Goal: Transaction & Acquisition: Purchase product/service

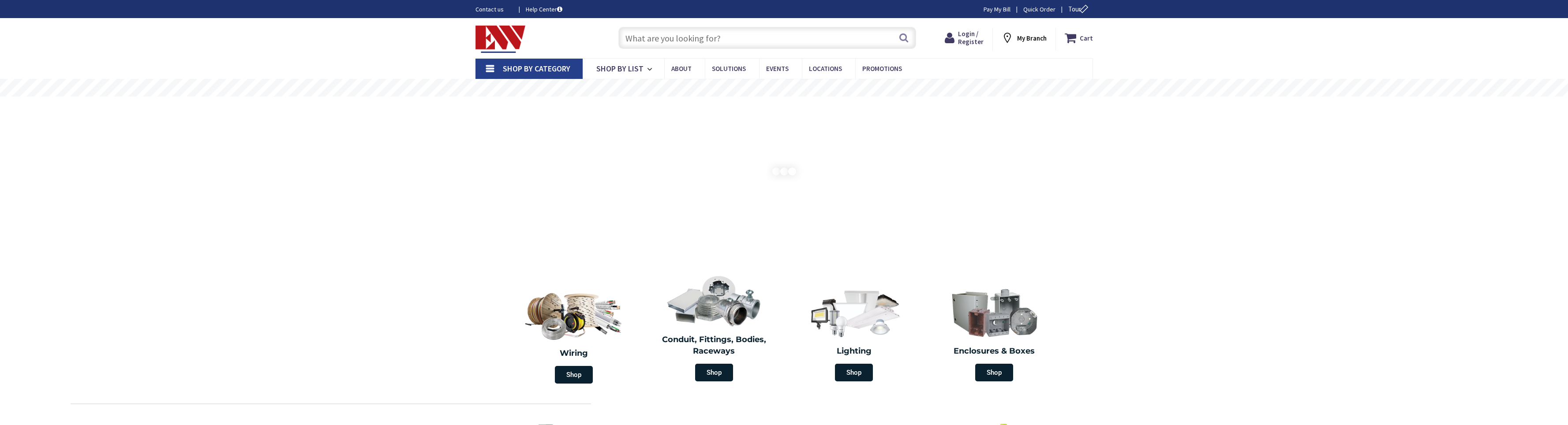
type input "[GEOGRAPHIC_DATA], [GEOGRAPHIC_DATA], [GEOGRAPHIC_DATA]"
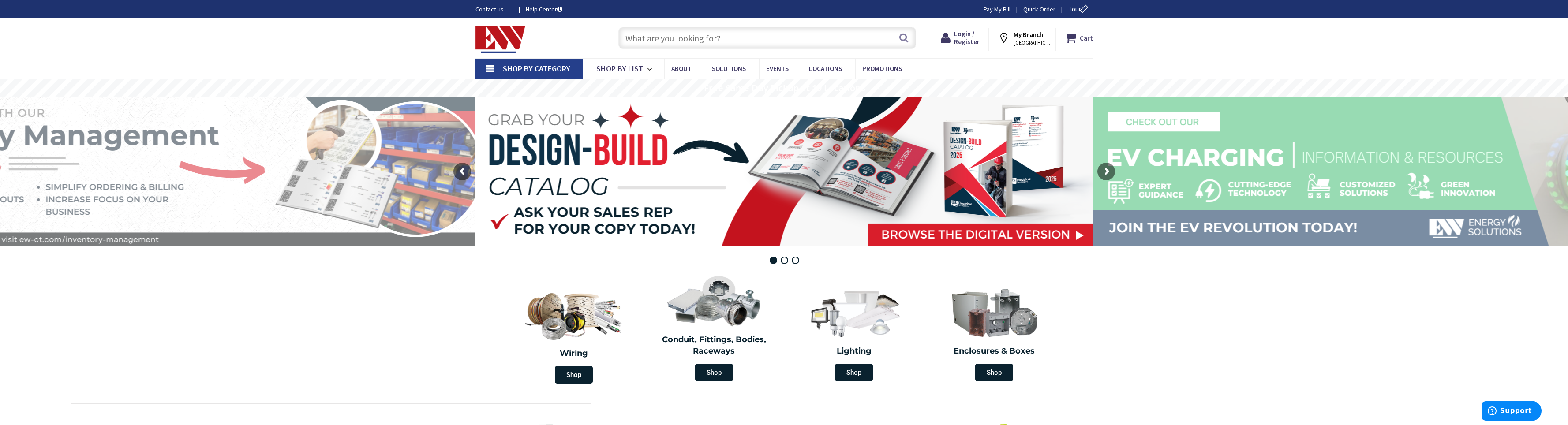
click at [717, 36] on input "text" at bounding box center [767, 38] width 298 height 22
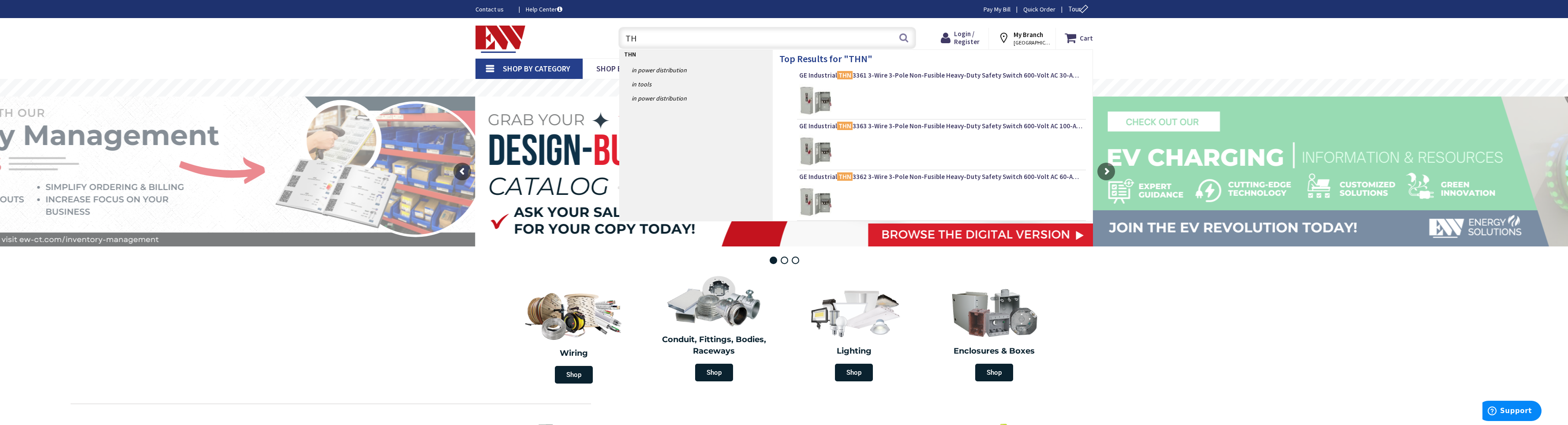
type input "T"
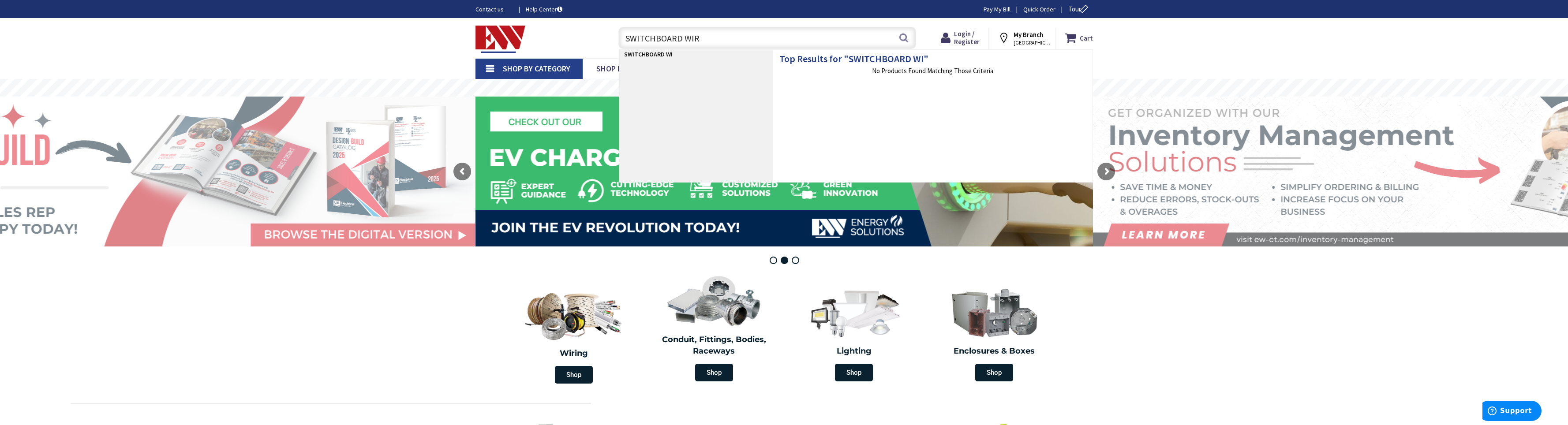
type input "SWITCHBOARD WIRE"
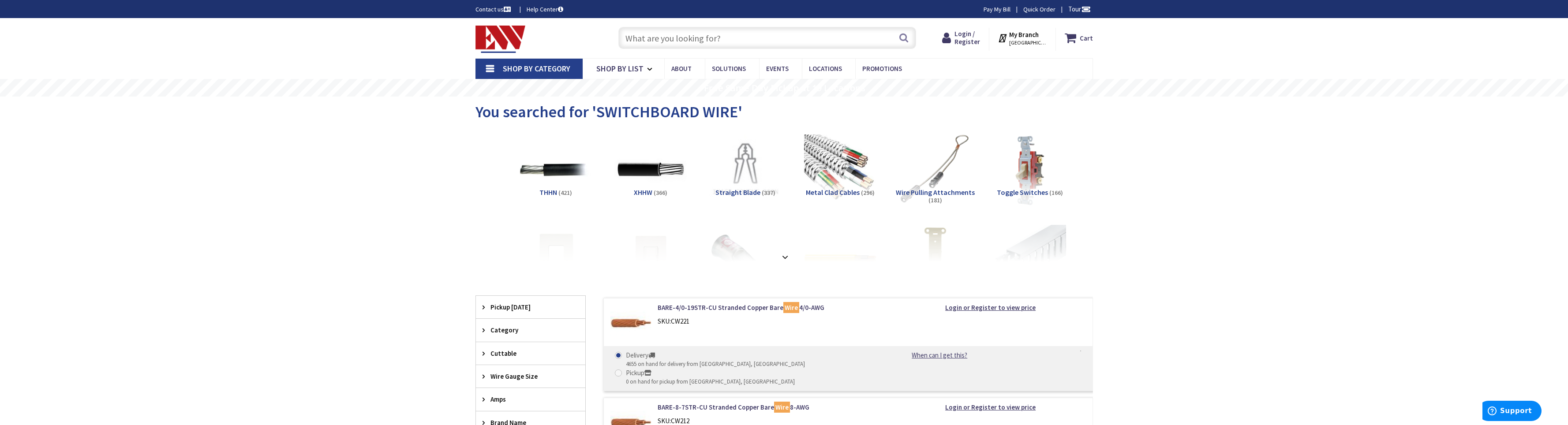
click at [645, 190] on span "XHHW" at bounding box center [643, 192] width 18 height 9
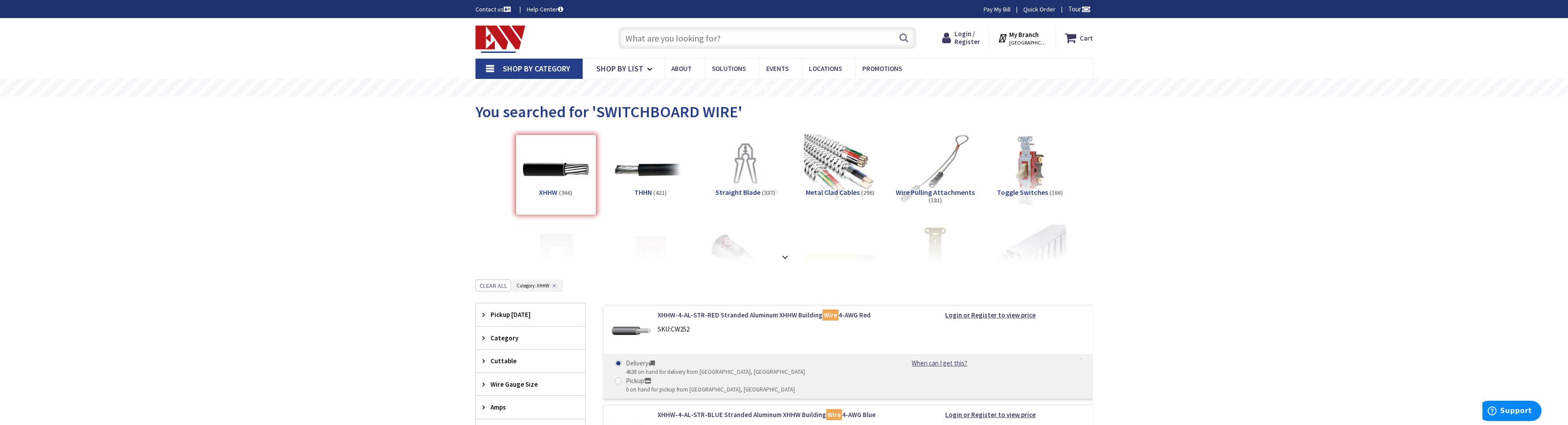
click at [681, 41] on input "text" at bounding box center [767, 38] width 298 height 22
paste input "FT CABLE CTRL SHLD 18/2 CU STR CMR/CL3R/FPLR SUN RES GRAY PVC"
type input "FT CABLE CTRL SHLD 18/2 CU STR CMR/CL3R/FPLR SUN RES GRAY PVC"
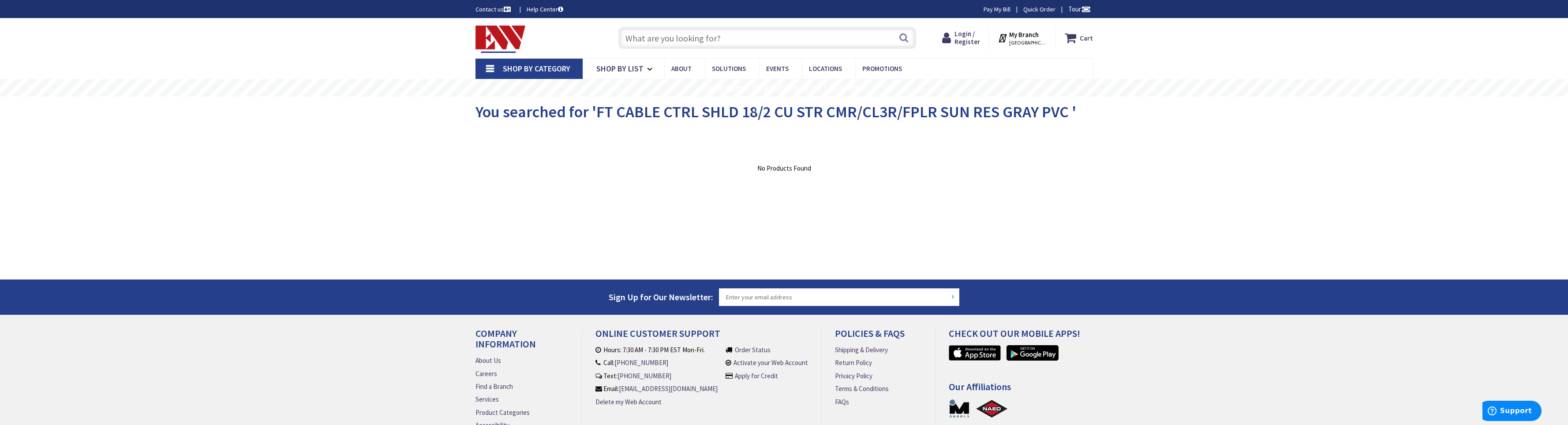
click at [734, 43] on input "text" at bounding box center [767, 38] width 298 height 22
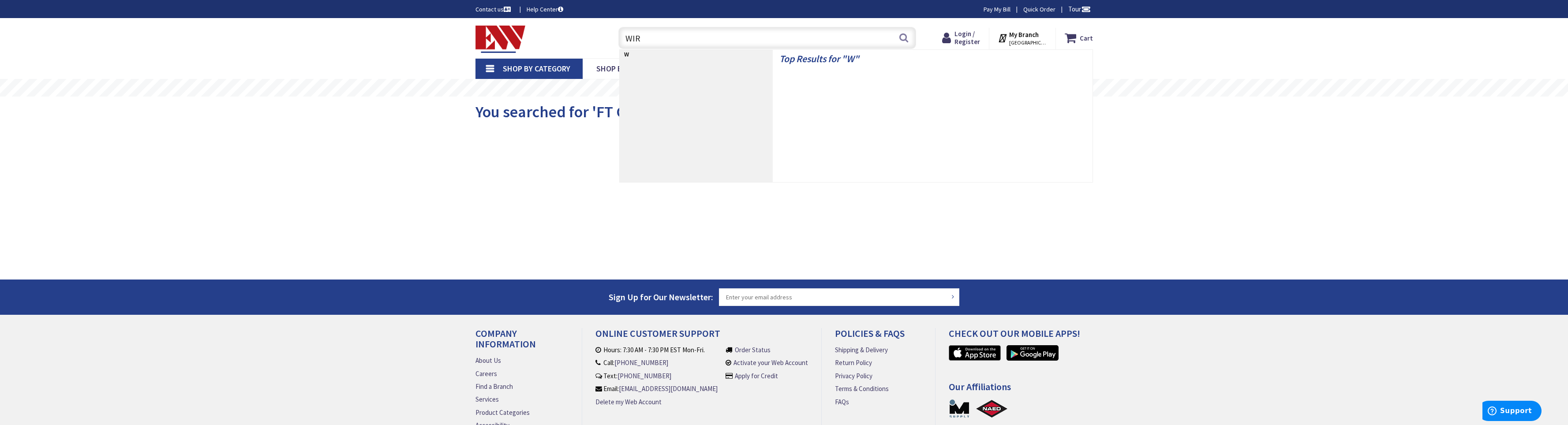
type input "WIRE"
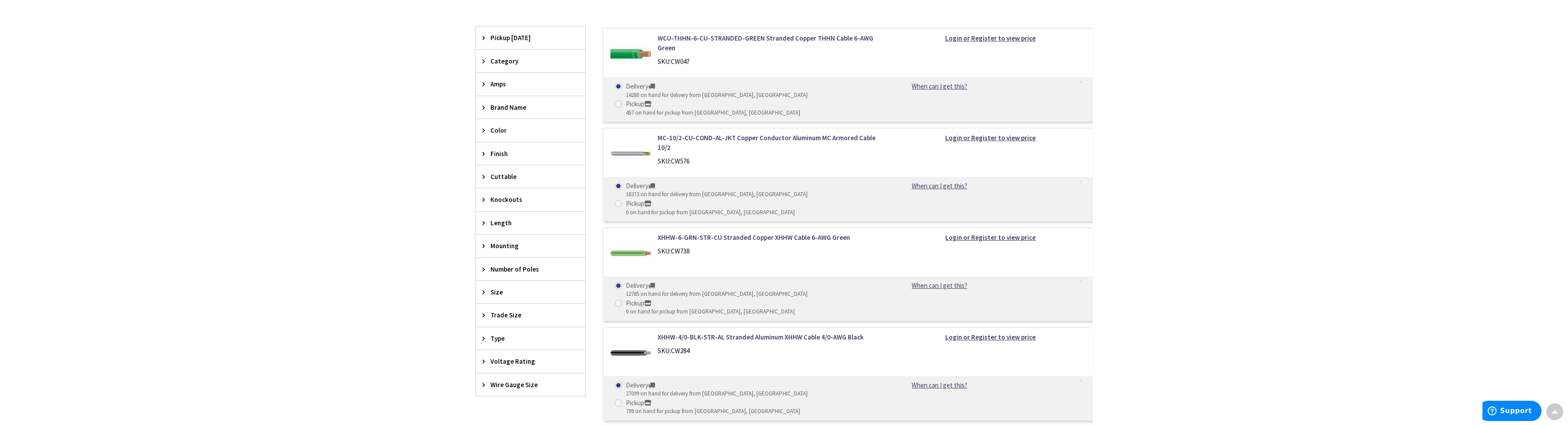
scroll to position [310, 0]
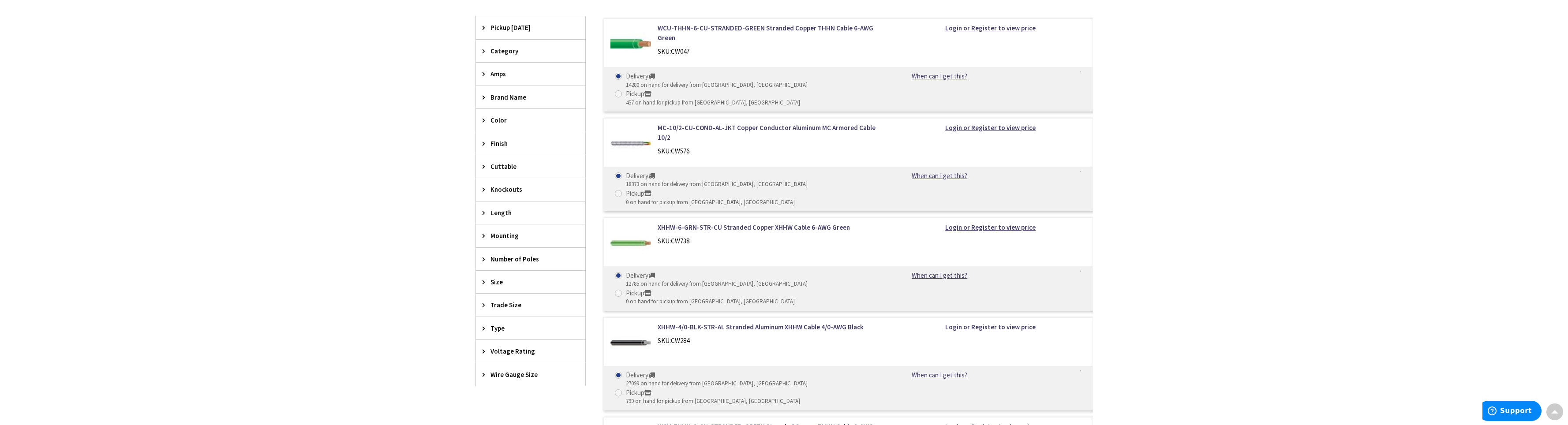
click at [486, 136] on div "Finish" at bounding box center [531, 143] width 110 height 22
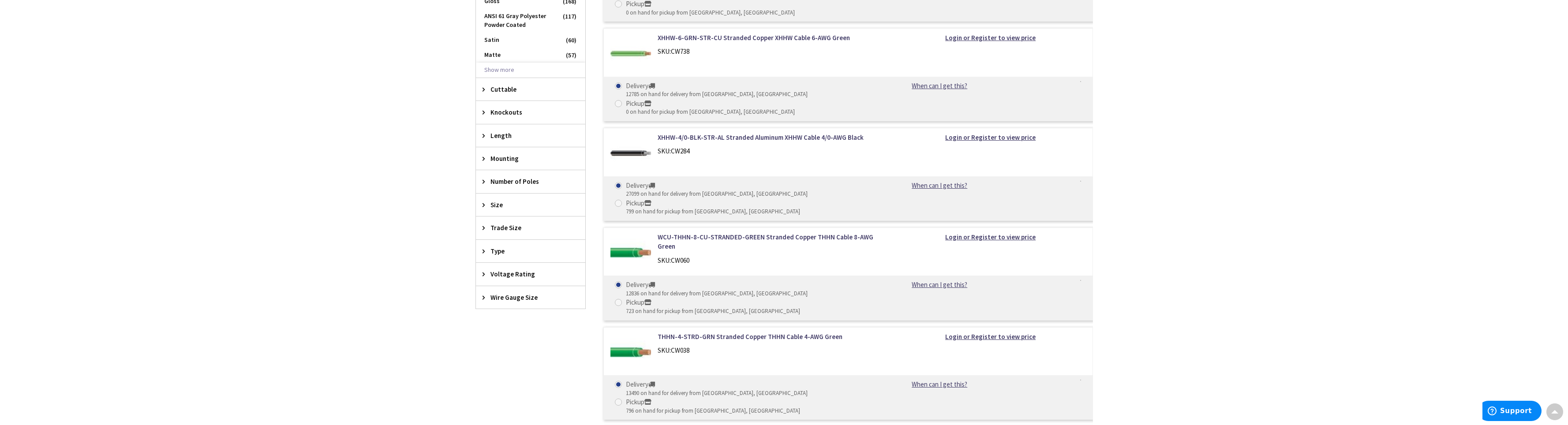
scroll to position [682, 0]
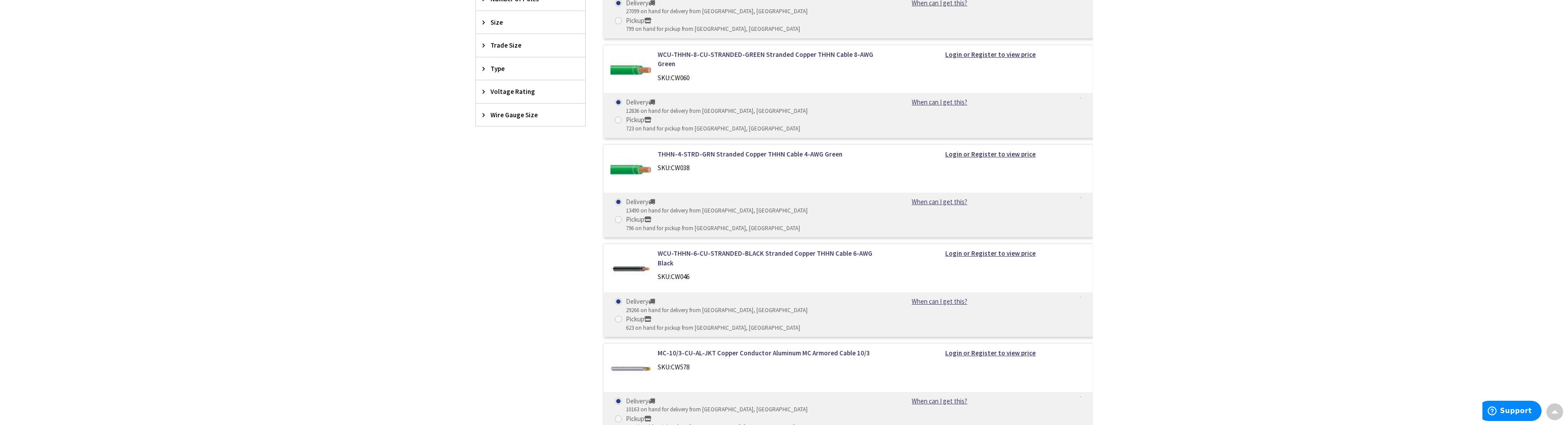
click at [520, 114] on span "Wire Gauge Size" at bounding box center [527, 114] width 72 height 9
click at [543, 205] on span "16 AWG" at bounding box center [531, 207] width 110 height 15
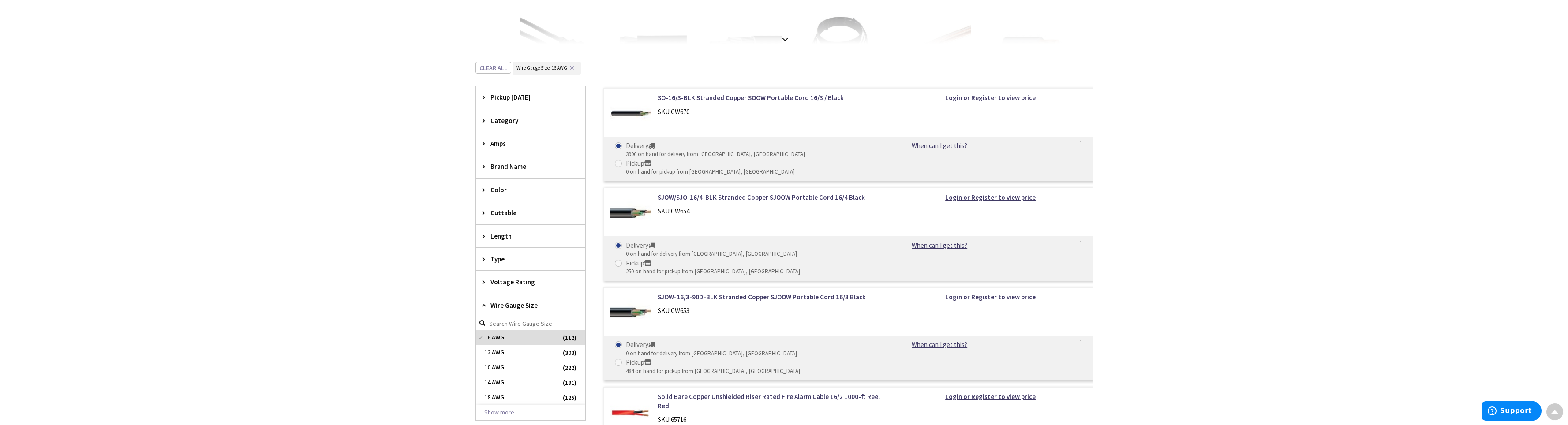
scroll to position [242, 0]
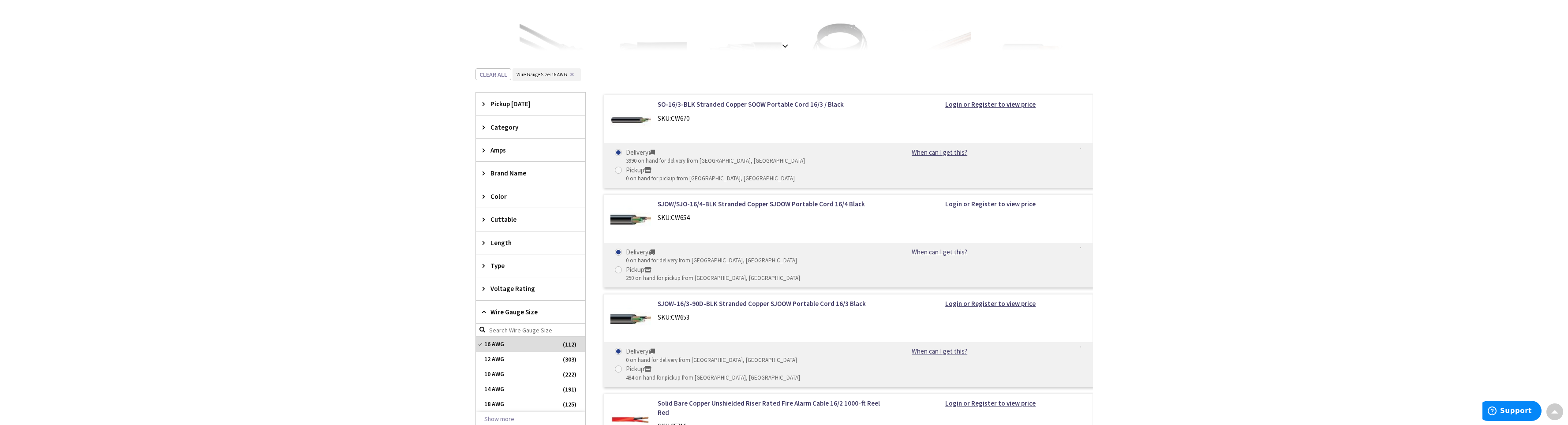
click at [488, 268] on icon at bounding box center [486, 265] width 7 height 7
click at [495, 195] on span "Color" at bounding box center [527, 196] width 72 height 9
click at [504, 175] on span "Brand Name" at bounding box center [527, 173] width 72 height 9
click at [499, 154] on span "Amps" at bounding box center [527, 150] width 72 height 9
click at [501, 132] on div "Category" at bounding box center [531, 127] width 110 height 22
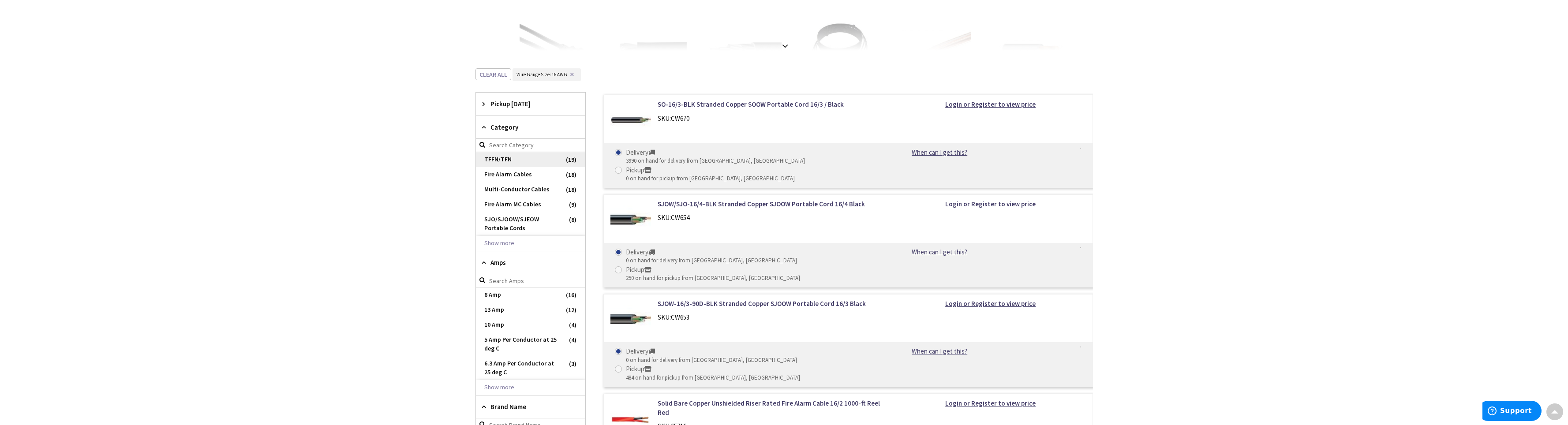
click at [509, 159] on span "TFFN/TFN" at bounding box center [531, 159] width 110 height 15
click at [570, 161] on span "TFFN/TFN" at bounding box center [531, 159] width 110 height 15
click at [506, 245] on button "Show more" at bounding box center [531, 243] width 110 height 15
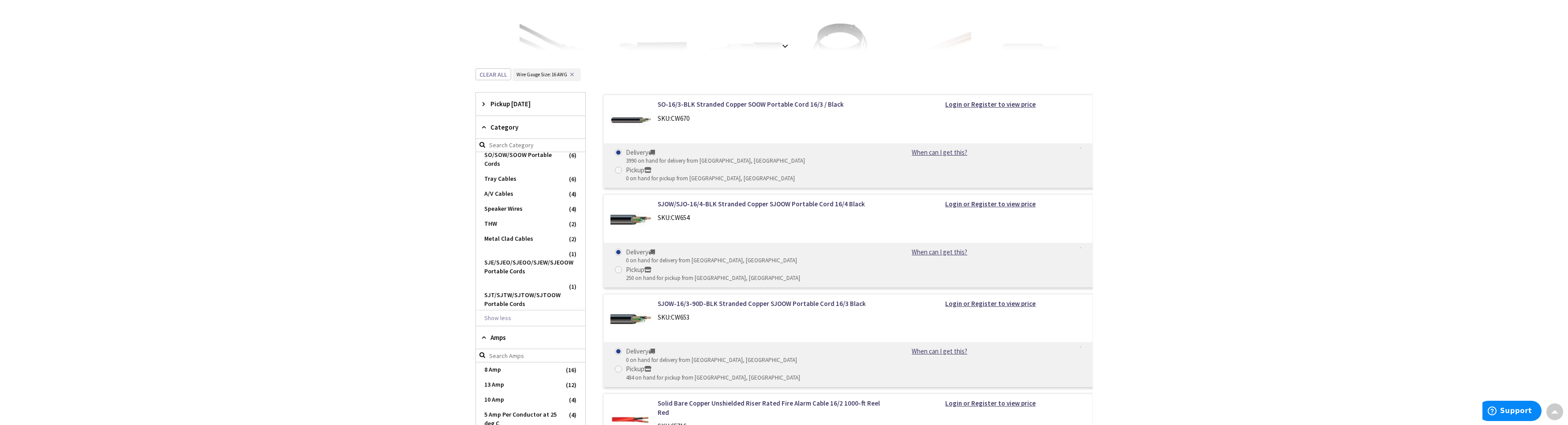
scroll to position [119, 0]
click at [516, 221] on span "THW" at bounding box center [531, 223] width 110 height 15
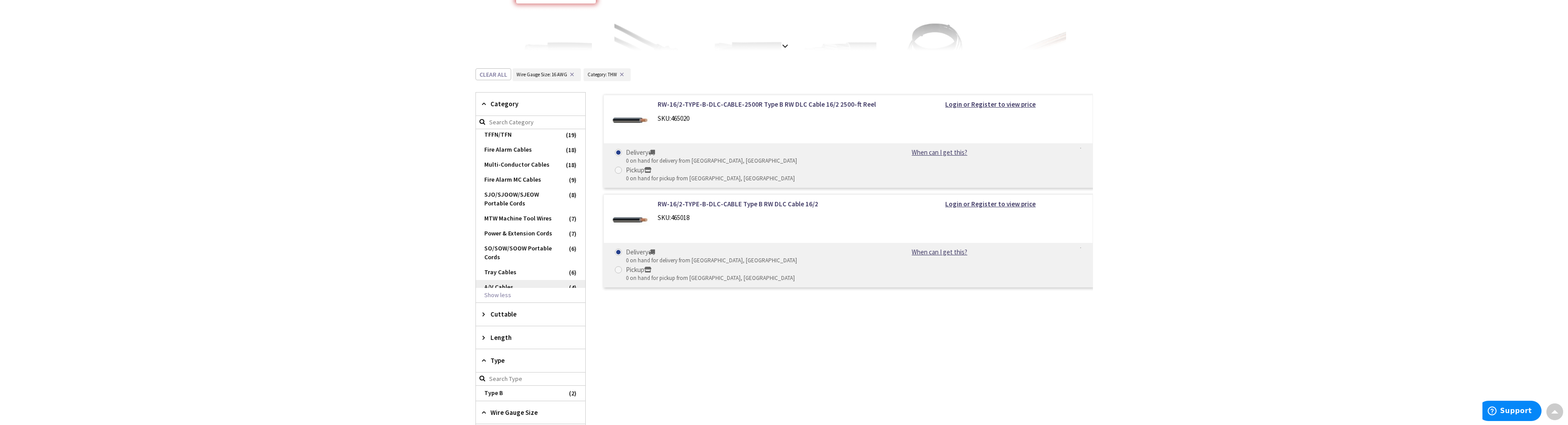
scroll to position [0, 0]
click at [493, 295] on button "Show less" at bounding box center [531, 295] width 110 height 15
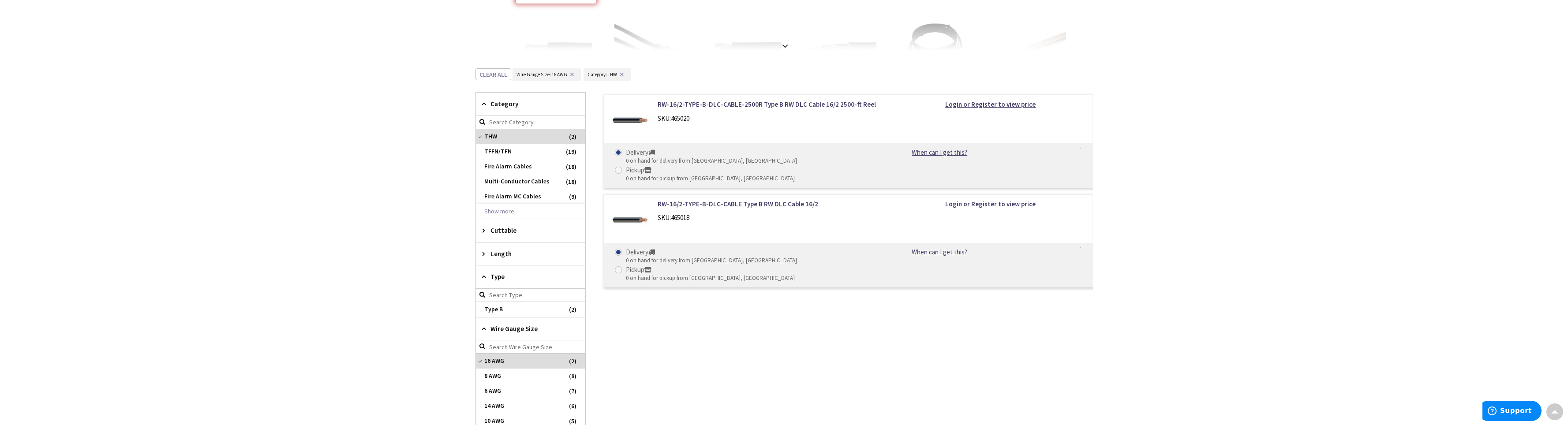
click at [503, 231] on span "Cuttable" at bounding box center [527, 230] width 72 height 9
click at [667, 282] on div "RW-16/2-TYPE-B-DLC-CABLE-2500R Type B RW DLC Cable 16/2 2500-ft Reel SKU: 46502…" at bounding box center [839, 275] width 507 height 367
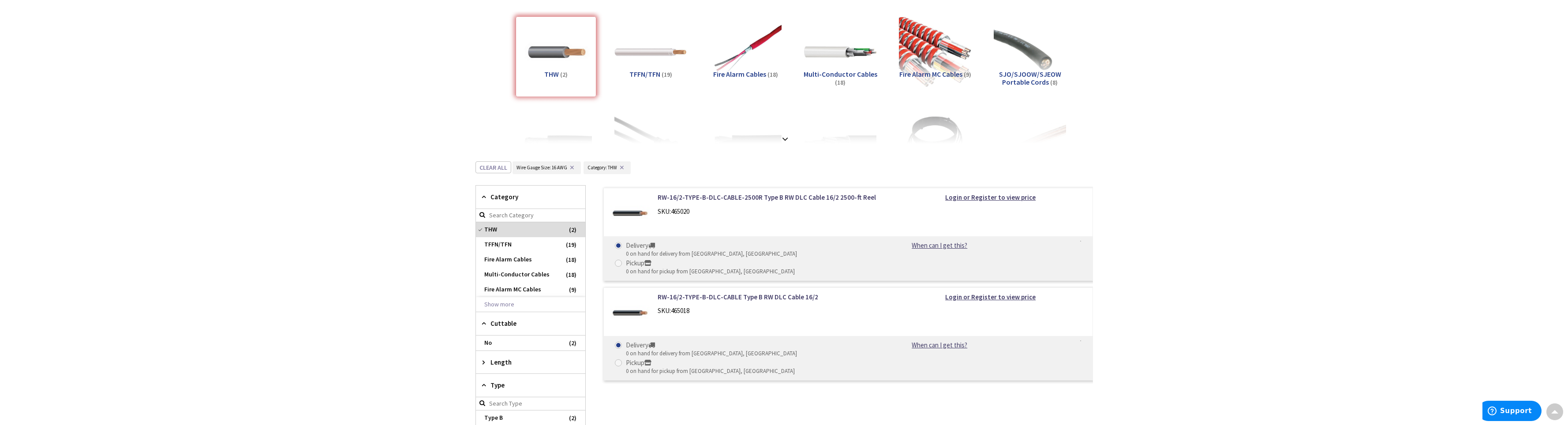
scroll to position [156, 0]
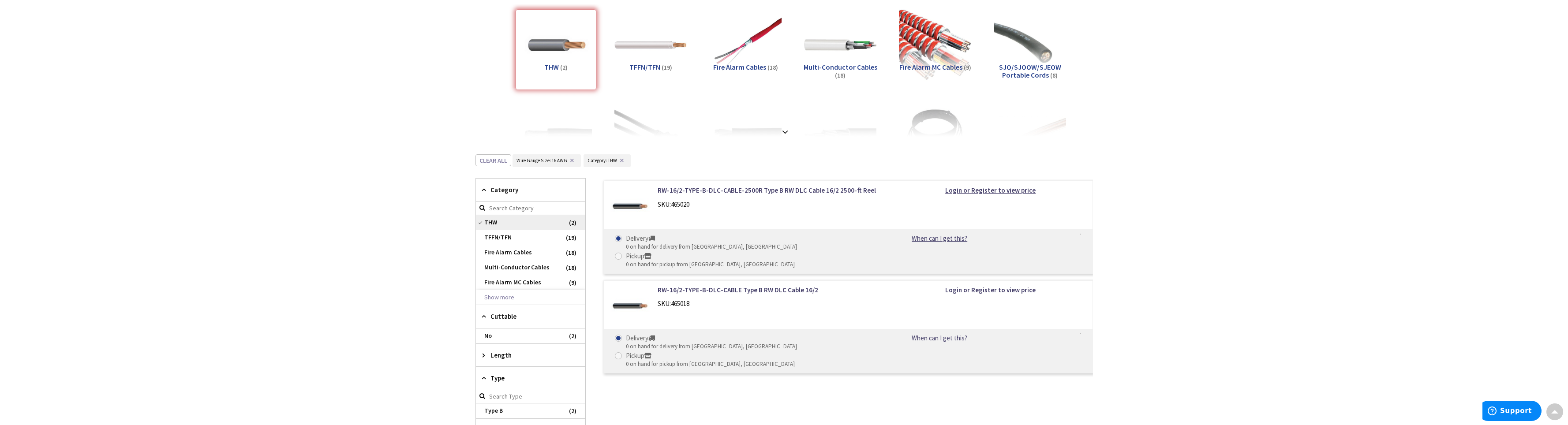
click at [492, 220] on span "THW" at bounding box center [531, 223] width 110 height 15
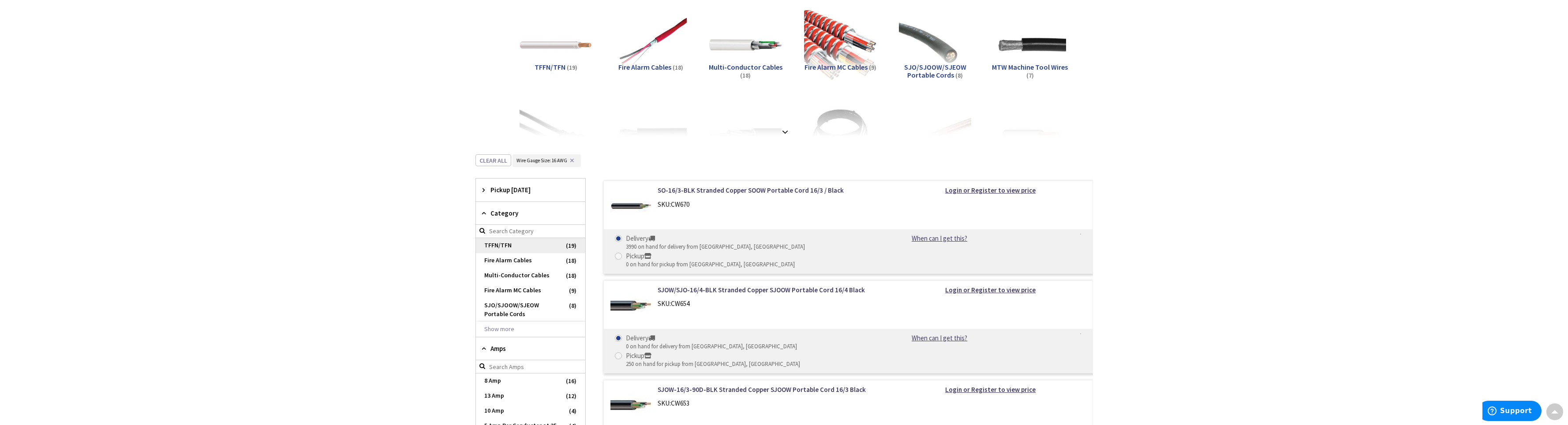
click at [565, 244] on span "TFFN/TFN" at bounding box center [531, 245] width 110 height 15
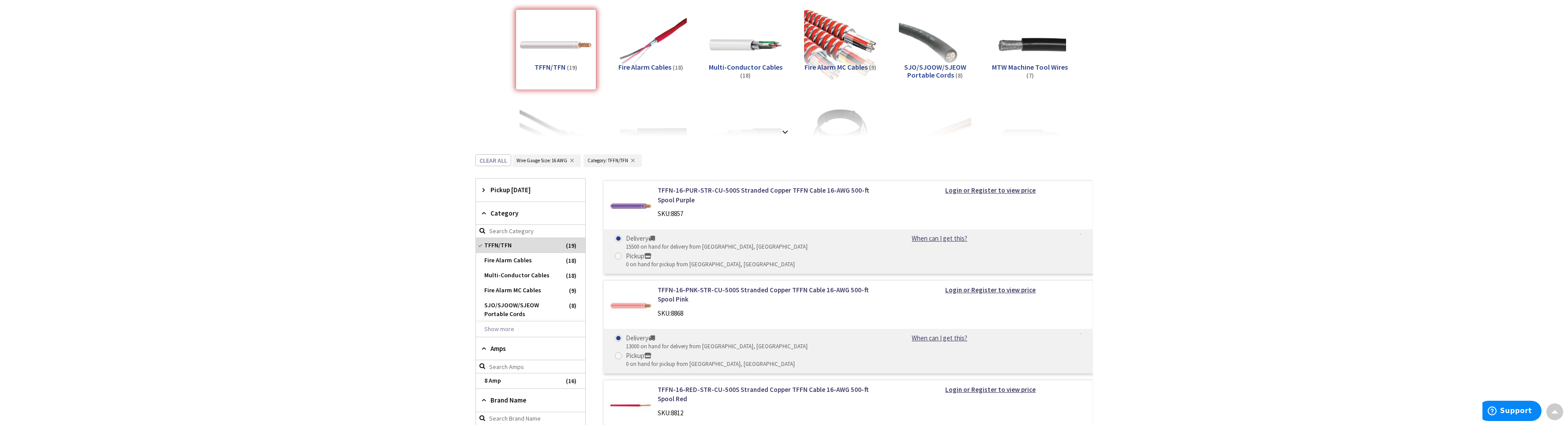
click at [1038, 69] on span "MTW Machine Tool Wires" at bounding box center [1030, 67] width 76 height 9
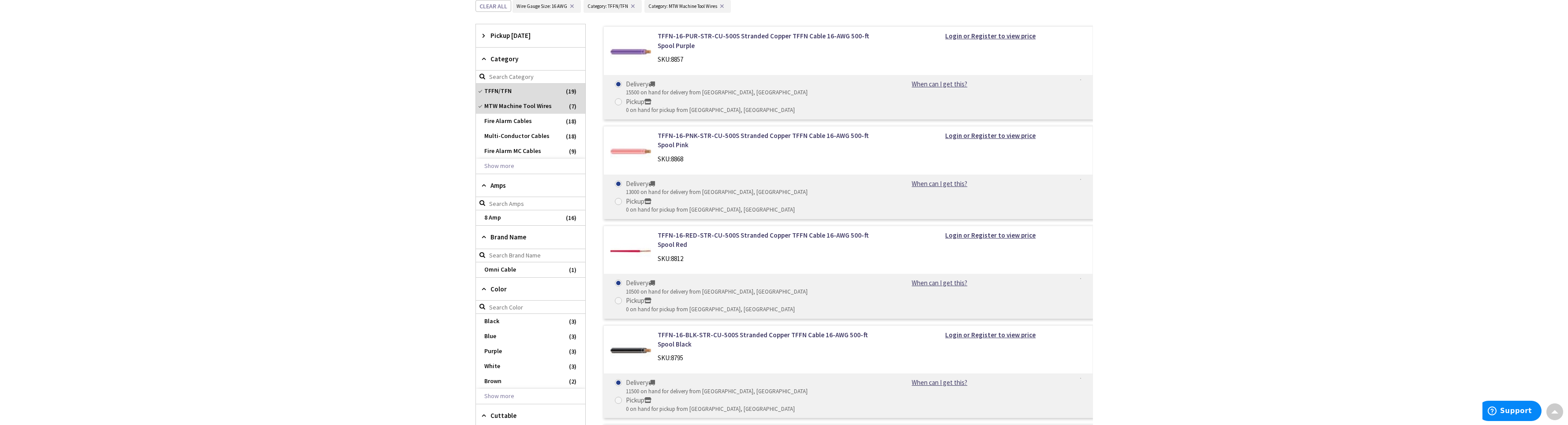
scroll to position [0, 0]
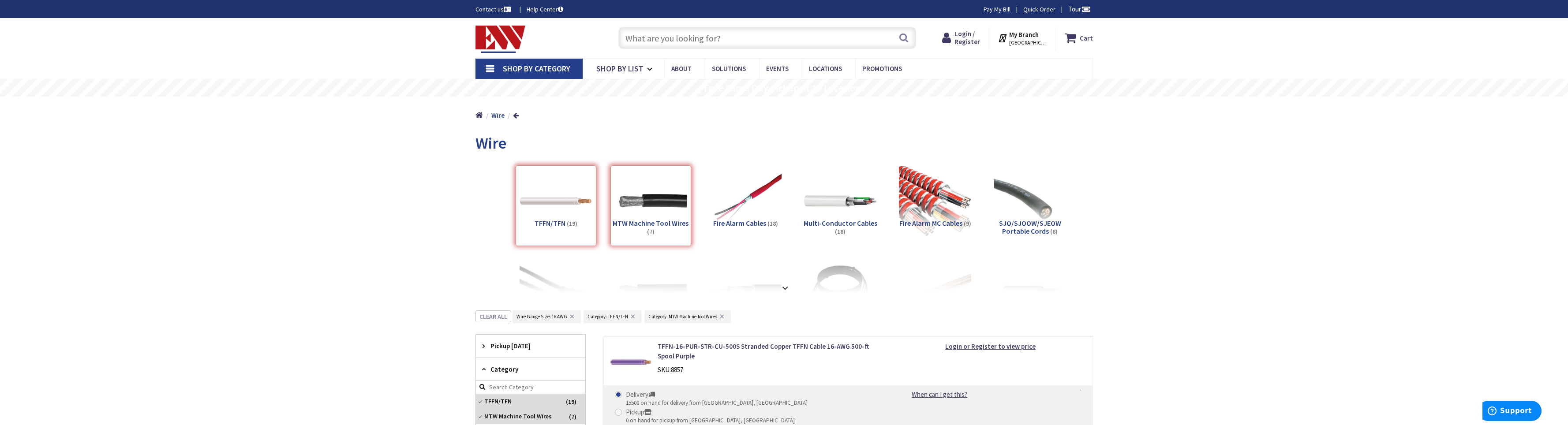
click at [559, 220] on div "TFFN/TFN (19)" at bounding box center [556, 206] width 81 height 81
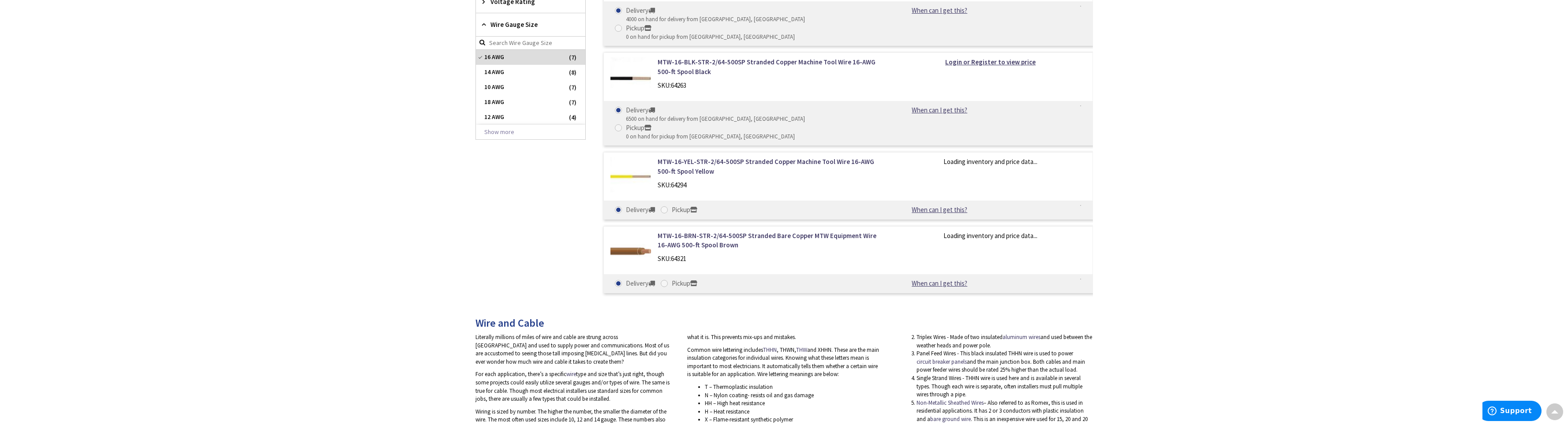
scroll to position [310, 0]
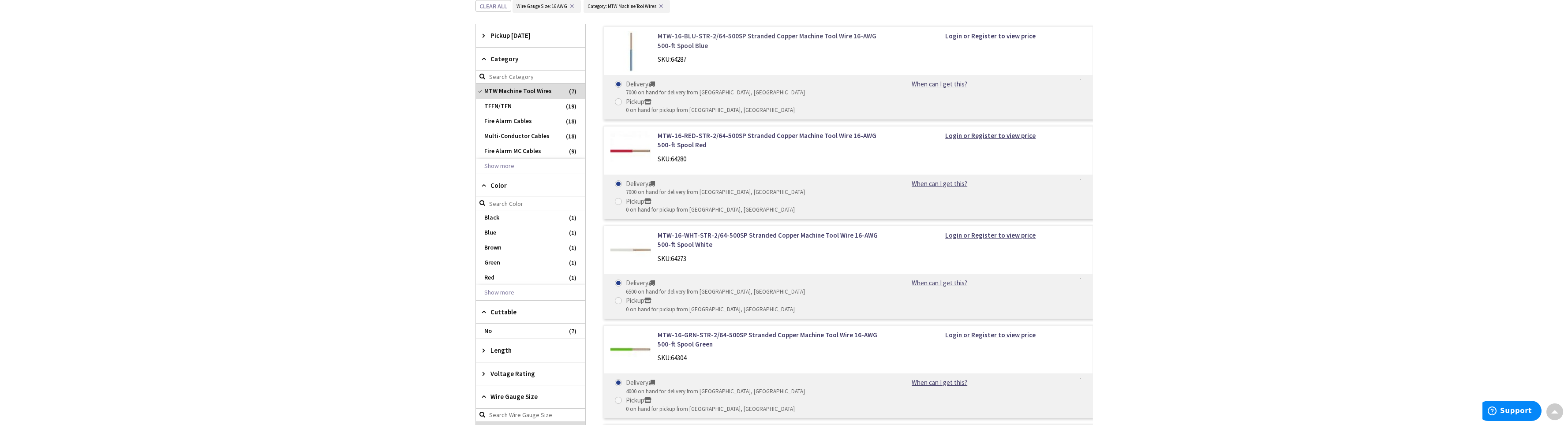
click at [701, 33] on link "MTW-16-BLU-STR-2/64-500SP Stranded Copper Machine Tool Wire 16-AWG 500-ft Spool…" at bounding box center [769, 40] width 225 height 19
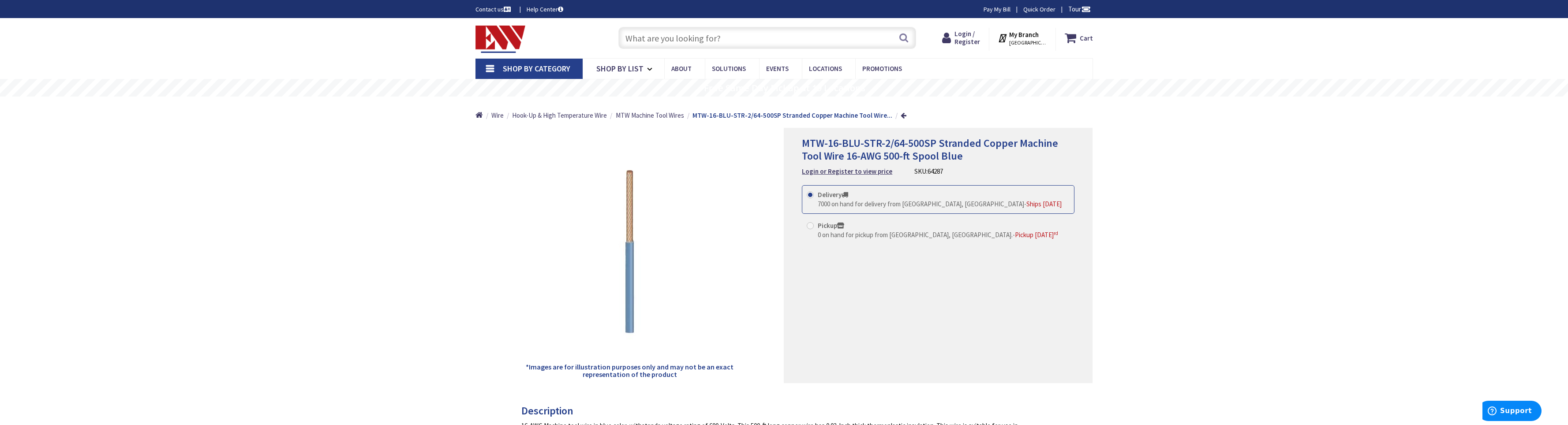
click at [816, 229] on label "Pickup 0 on hand for pickup from Norwich, CT. - Pickup Wednesday, September 3 rd" at bounding box center [932, 230] width 251 height 19
click at [814, 228] on input "Pickup 0 on hand for pickup from Norwich, CT. - Pickup Wednesday, September 3 rd" at bounding box center [811, 225] width 5 height 5
radio input "true"
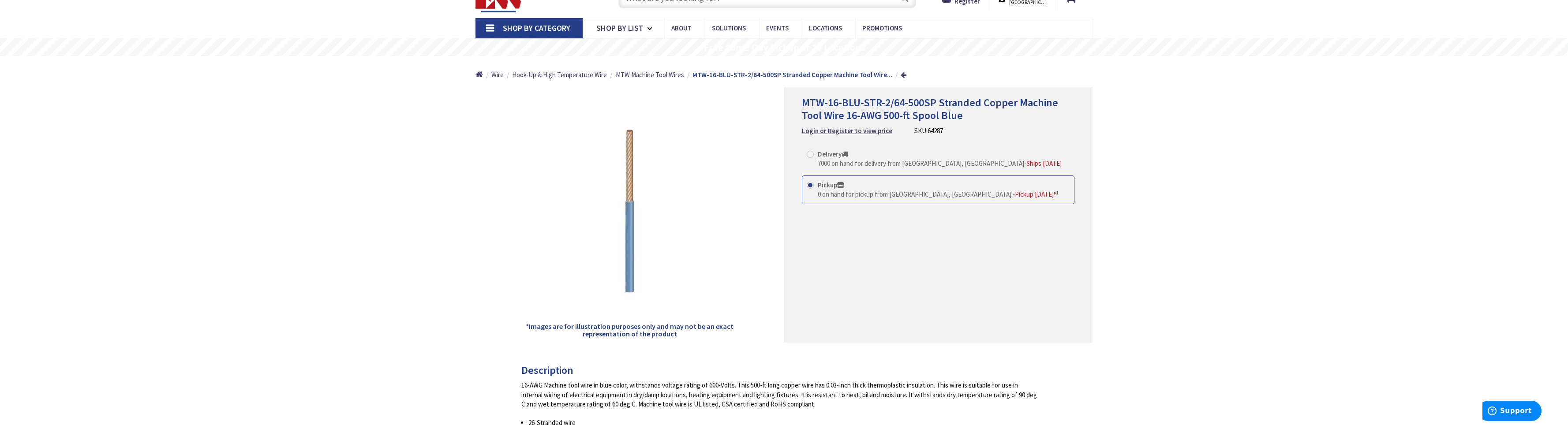
scroll to position [38, 0]
click at [858, 131] on strong "Login or Register to view price" at bounding box center [847, 133] width 91 height 9
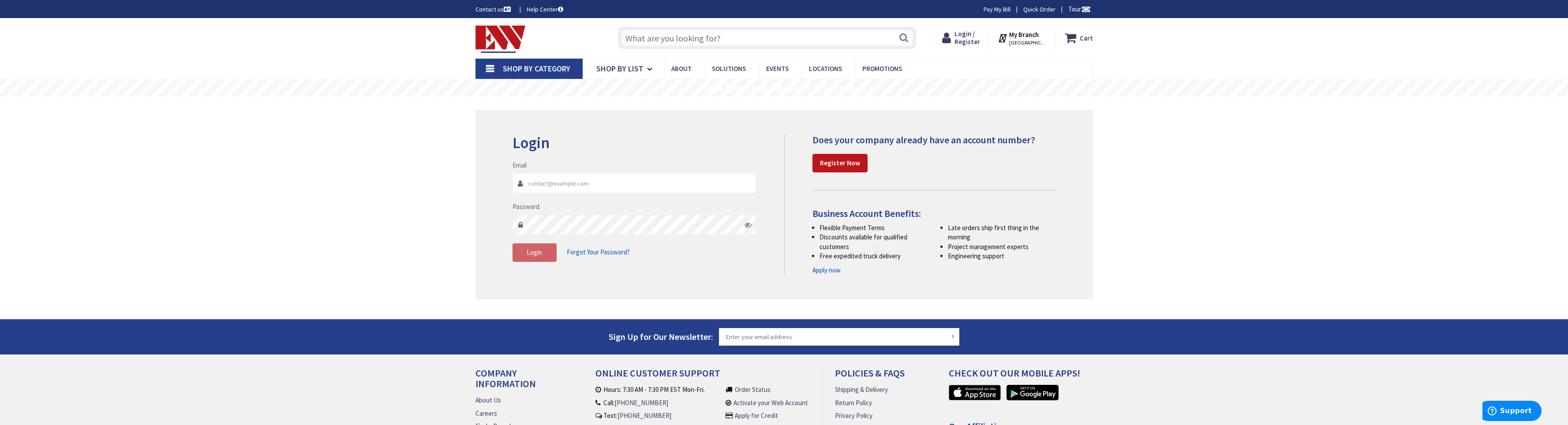
click at [760, 43] on input "text" at bounding box center [767, 38] width 298 height 22
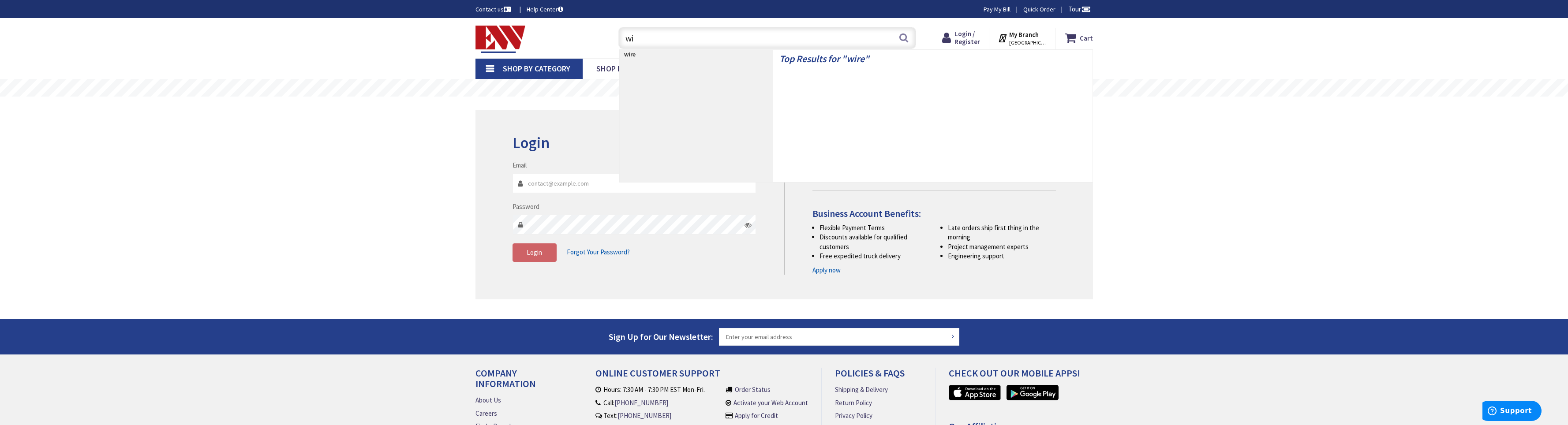
type input "w"
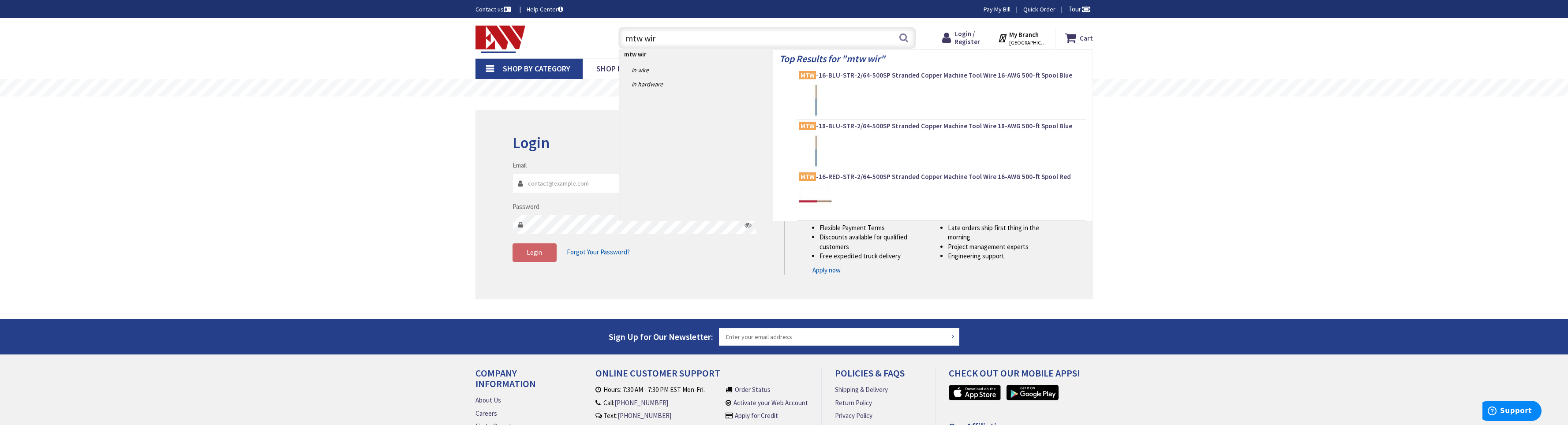
type input "mtw wire"
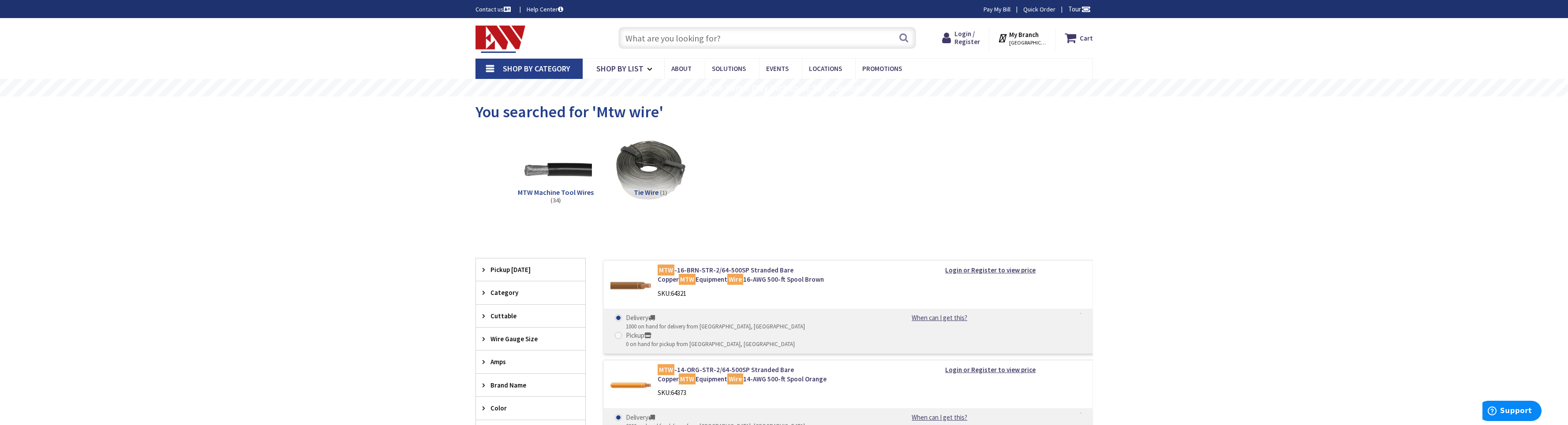
click at [546, 193] on span "MTW Machine Tool Wires" at bounding box center [556, 192] width 76 height 9
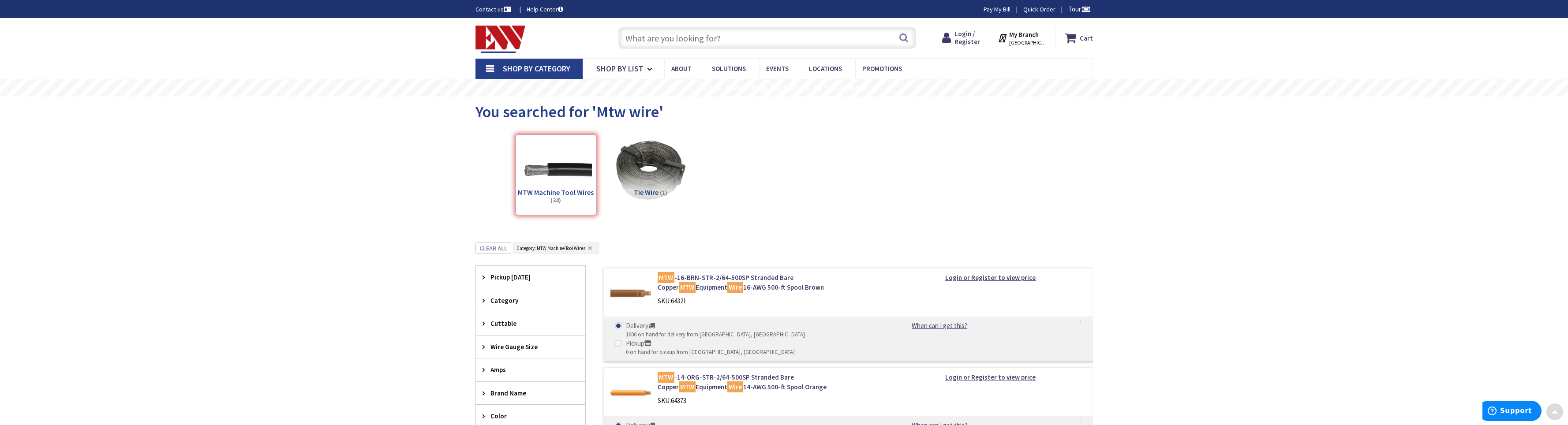
scroll to position [242, 0]
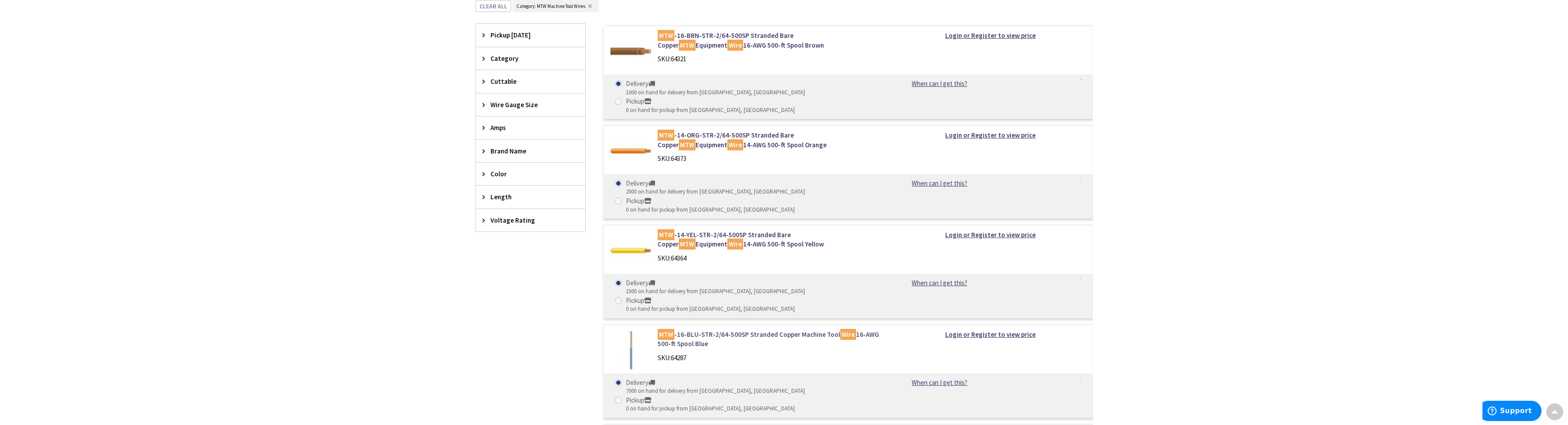
click at [721, 330] on link "MTW -16-BLU-STR-2/64-500SP Stranded Copper Machine Tool Wire 16-AWG 500-ft Spoo…" at bounding box center [769, 339] width 225 height 19
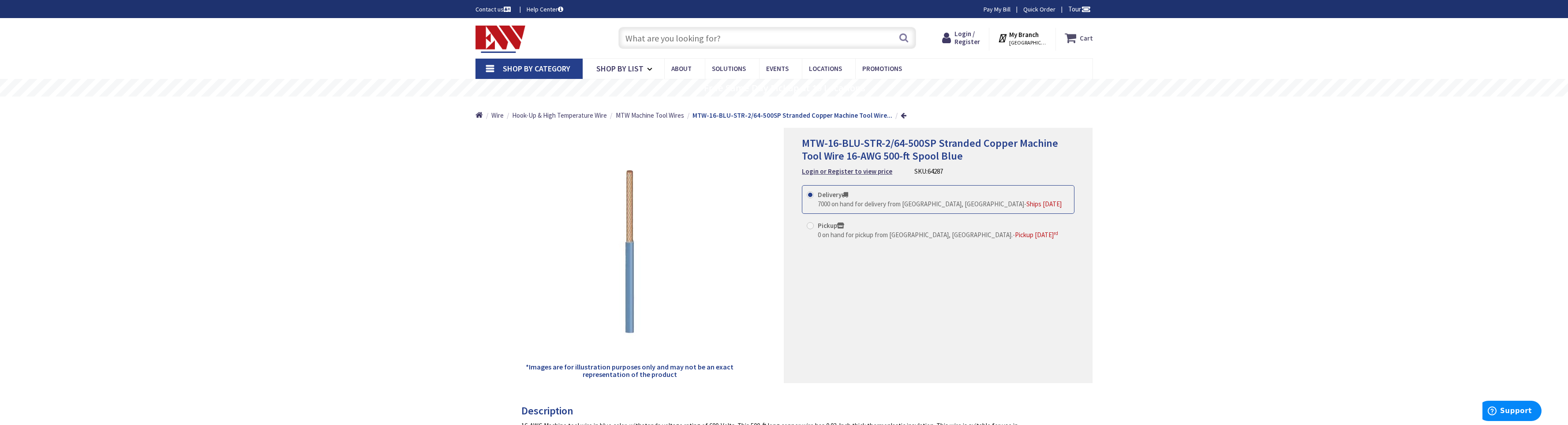
click at [1079, 39] on icon at bounding box center [1072, 38] width 15 height 16
drag, startPoint x: 984, startPoint y: 221, endPoint x: 975, endPoint y: 232, distance: 14.2
click at [975, 232] on label "Pickup 0 on hand for pickup from [GEOGRAPHIC_DATA], [GEOGRAPHIC_DATA]. - Pickup…" at bounding box center [932, 230] width 251 height 19
click at [979, 261] on div "Delivery 7000 on hand for delivery from [GEOGRAPHIC_DATA], [GEOGRAPHIC_DATA] - …" at bounding box center [938, 223] width 273 height 76
